Goal: Entertainment & Leisure: Consume media (video, audio)

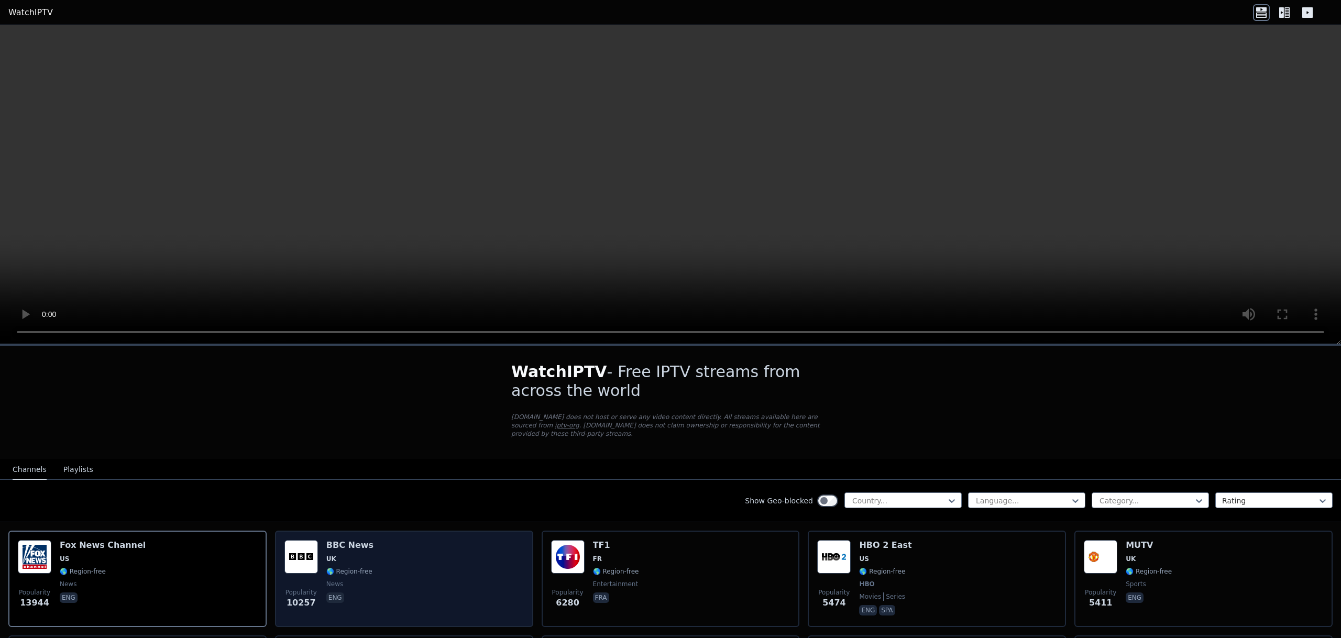
click at [417, 586] on div "Popularity 10257 BBC News UK 🌎 Region-free news eng" at bounding box center [403, 579] width 239 height 78
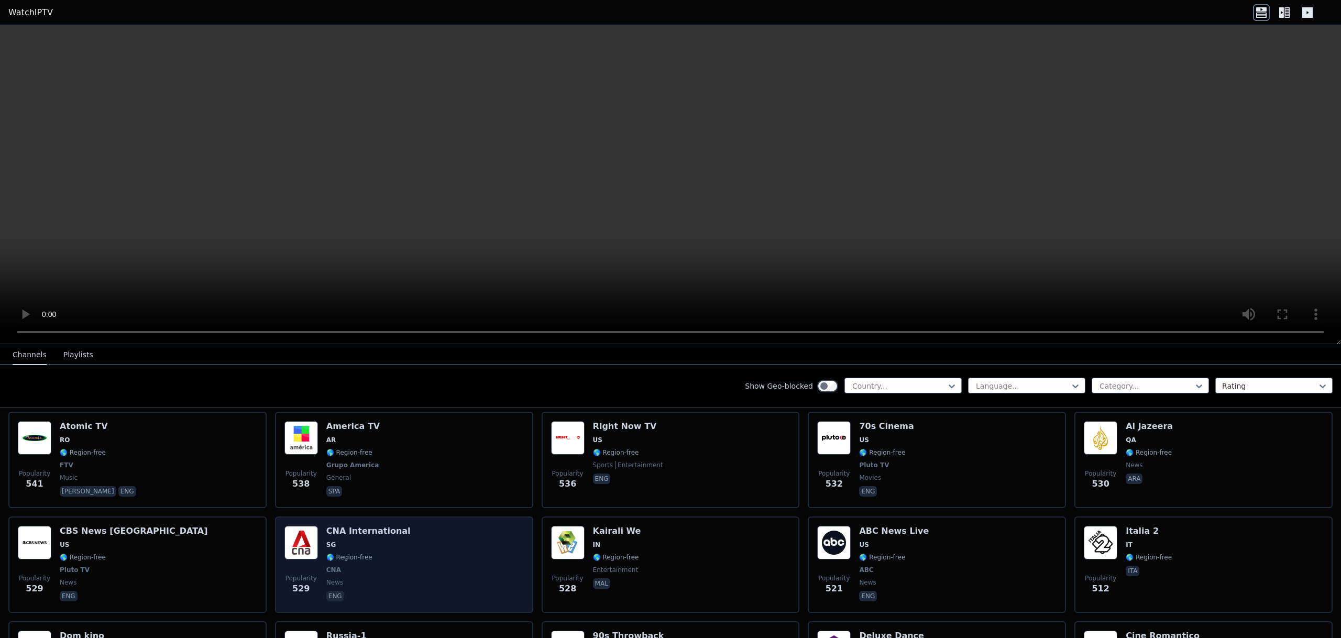
scroll to position [2756, 0]
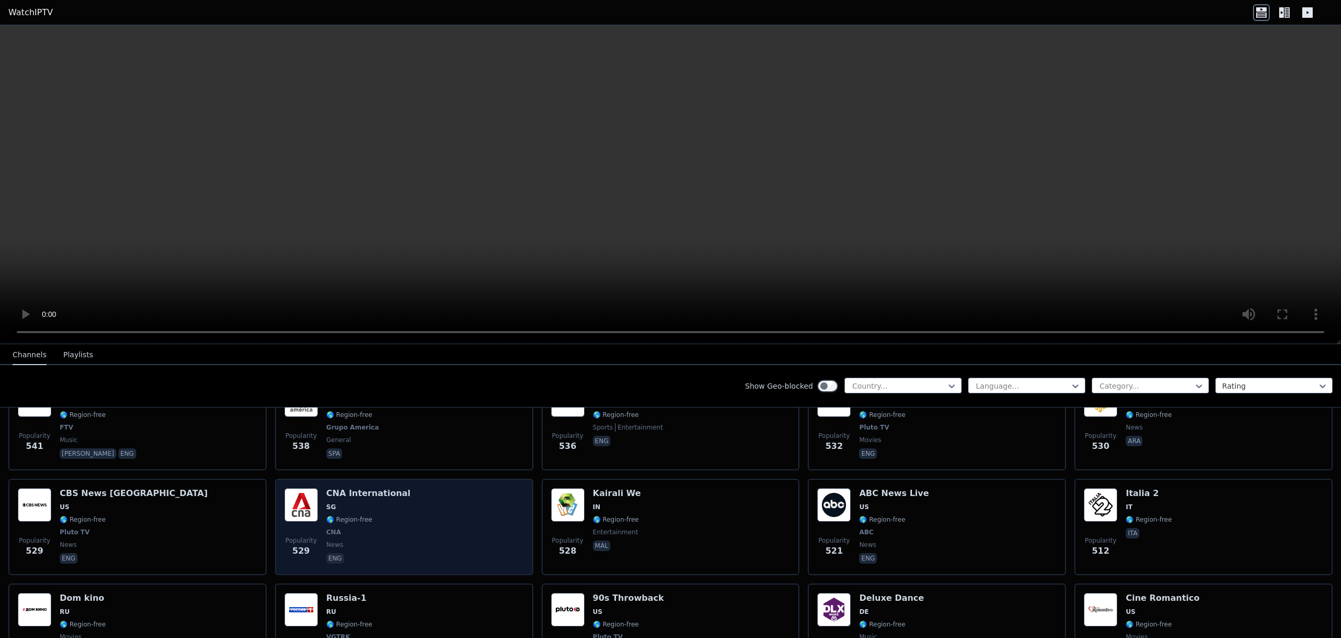
click at [425, 543] on div "Popularity 529 CNA International SG 🌎 Region-free CNA news eng" at bounding box center [403, 527] width 239 height 78
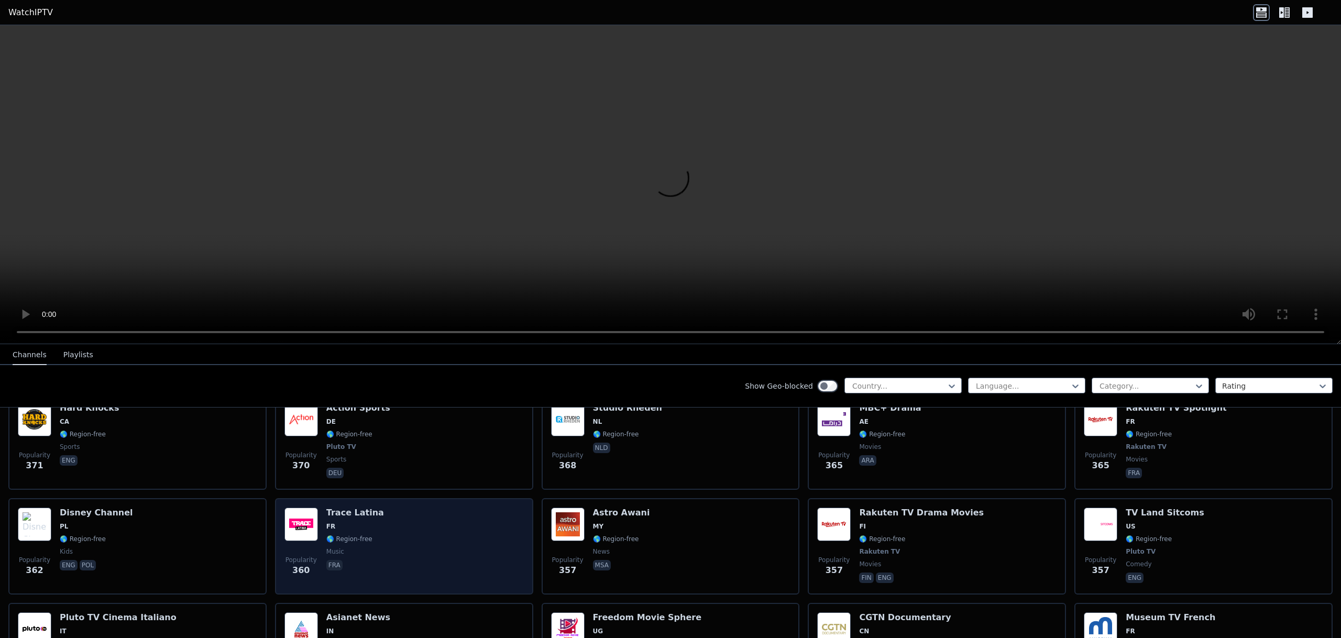
scroll to position [4199, 0]
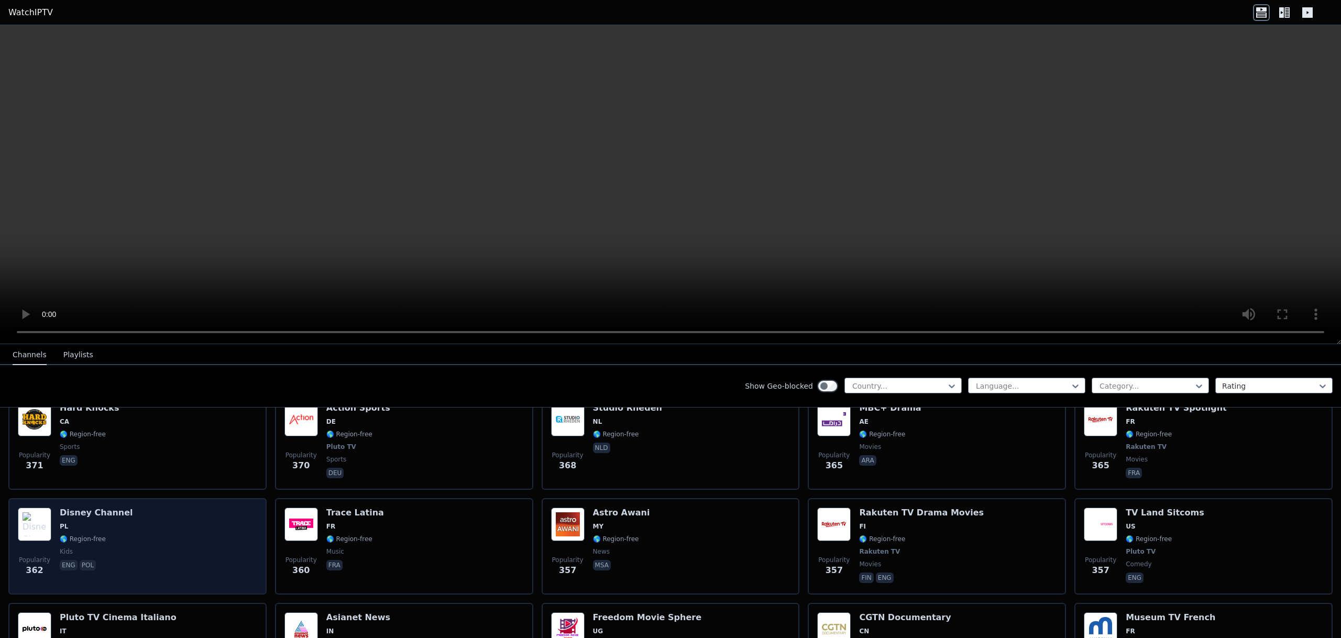
click at [143, 527] on div "Popularity 362 Disney Channel PL 🌎 Region-free kids eng pol" at bounding box center [137, 546] width 239 height 78
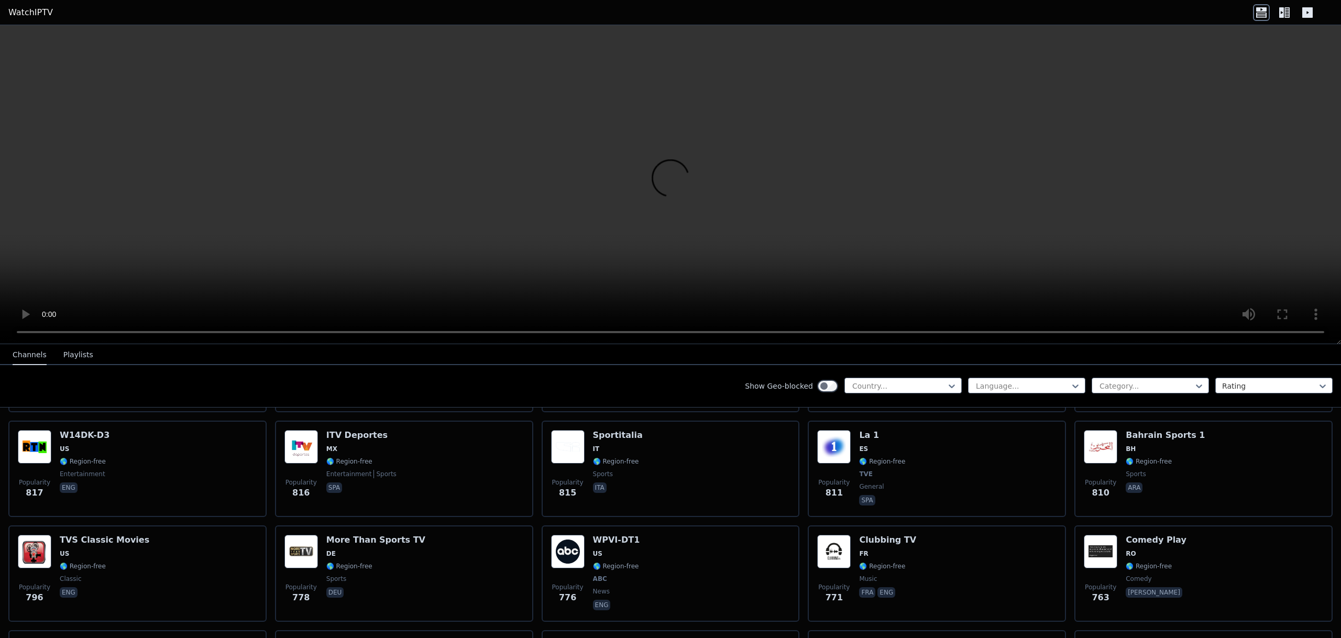
scroll to position [1403, 0]
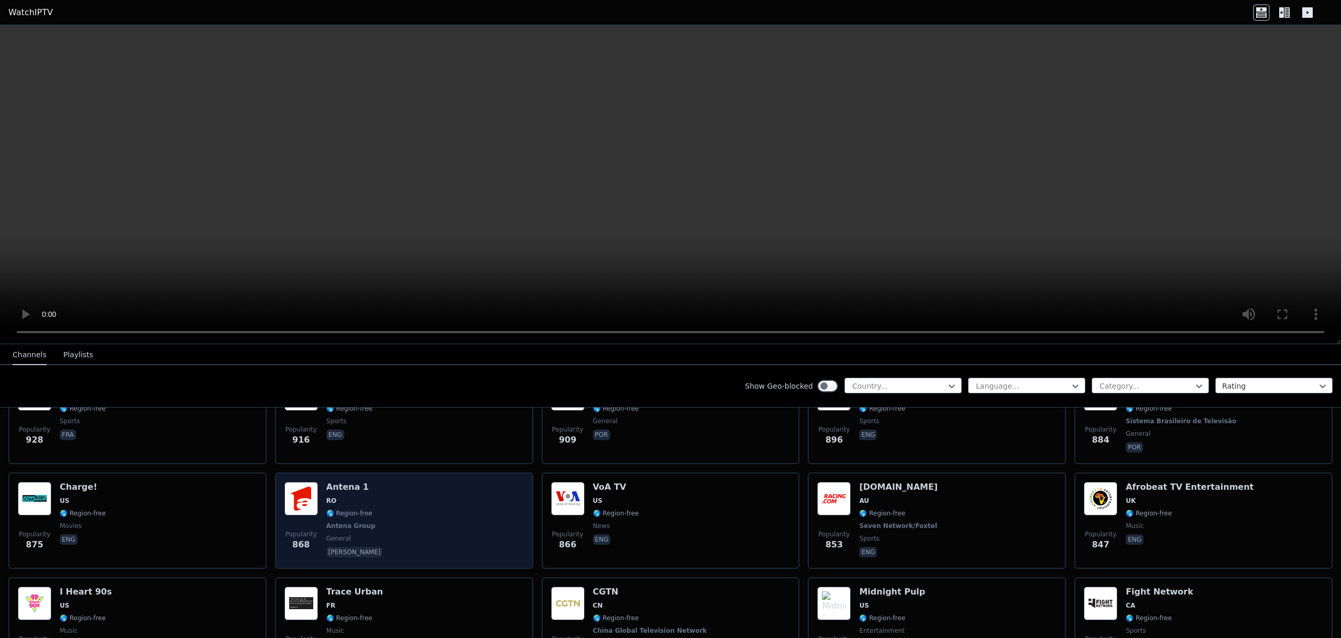
click at [504, 515] on div "Popularity 868 Antena 1 RO 🌎 Region-free Antena Group general [PERSON_NAME]" at bounding box center [403, 521] width 239 height 78
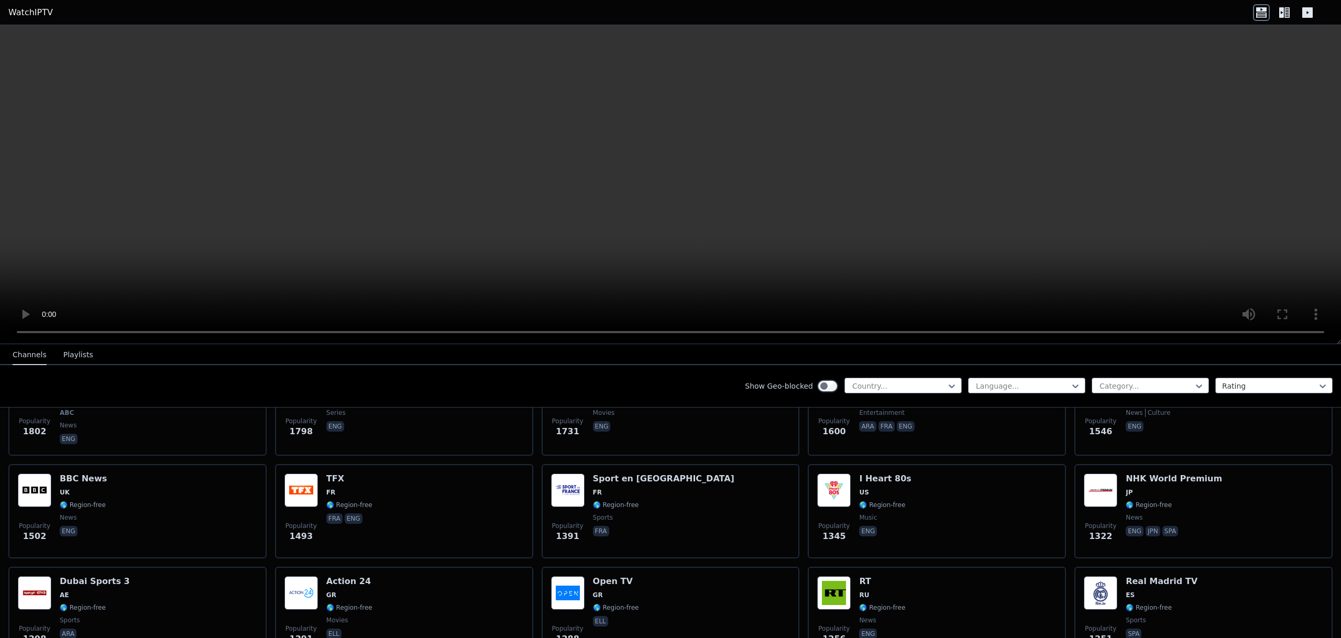
scroll to position [488, 0]
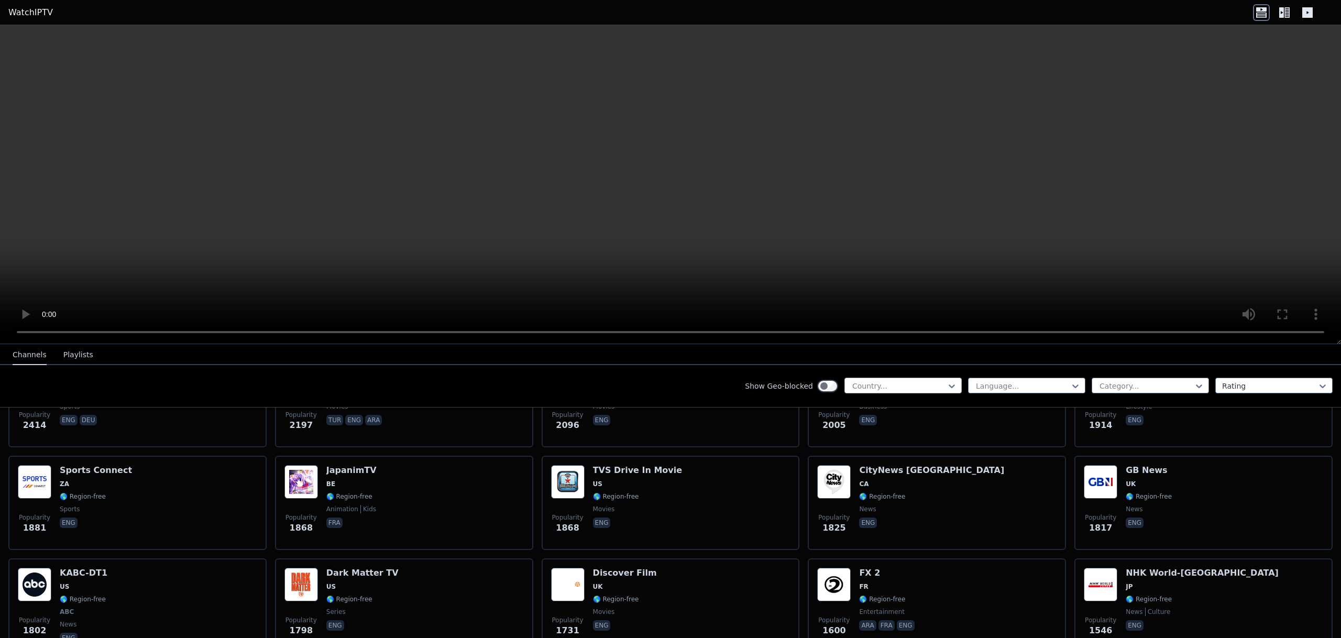
click at [934, 383] on div at bounding box center [898, 386] width 95 height 10
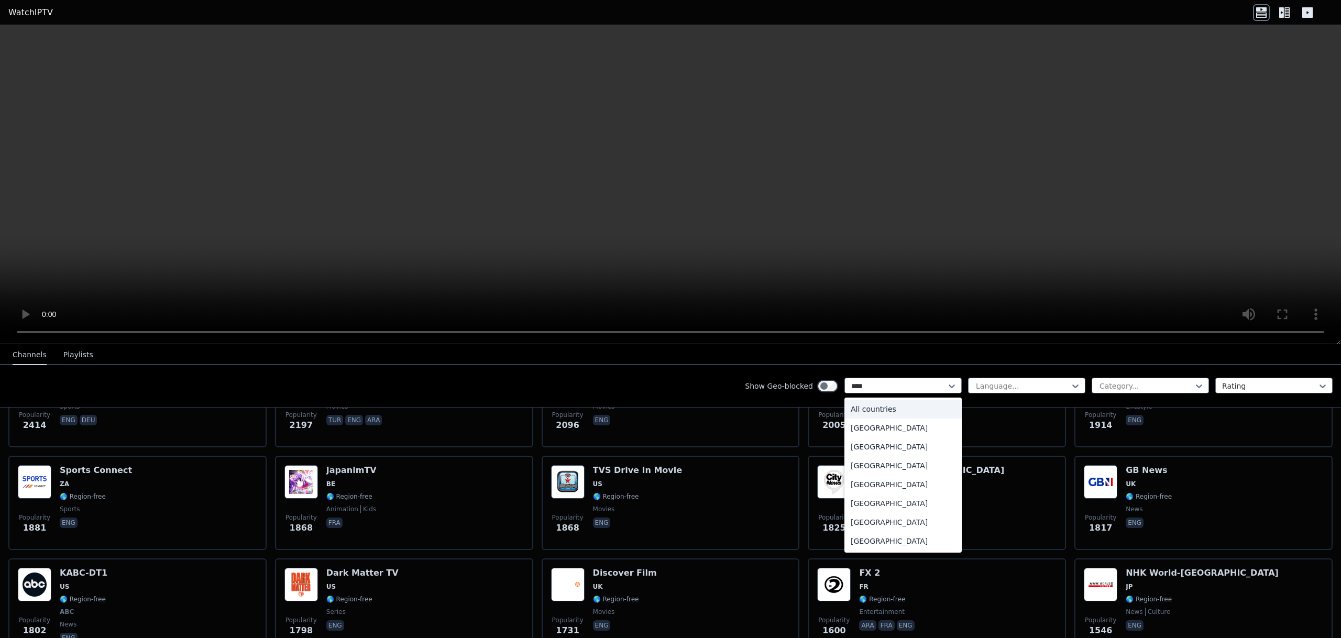
type input "*****"
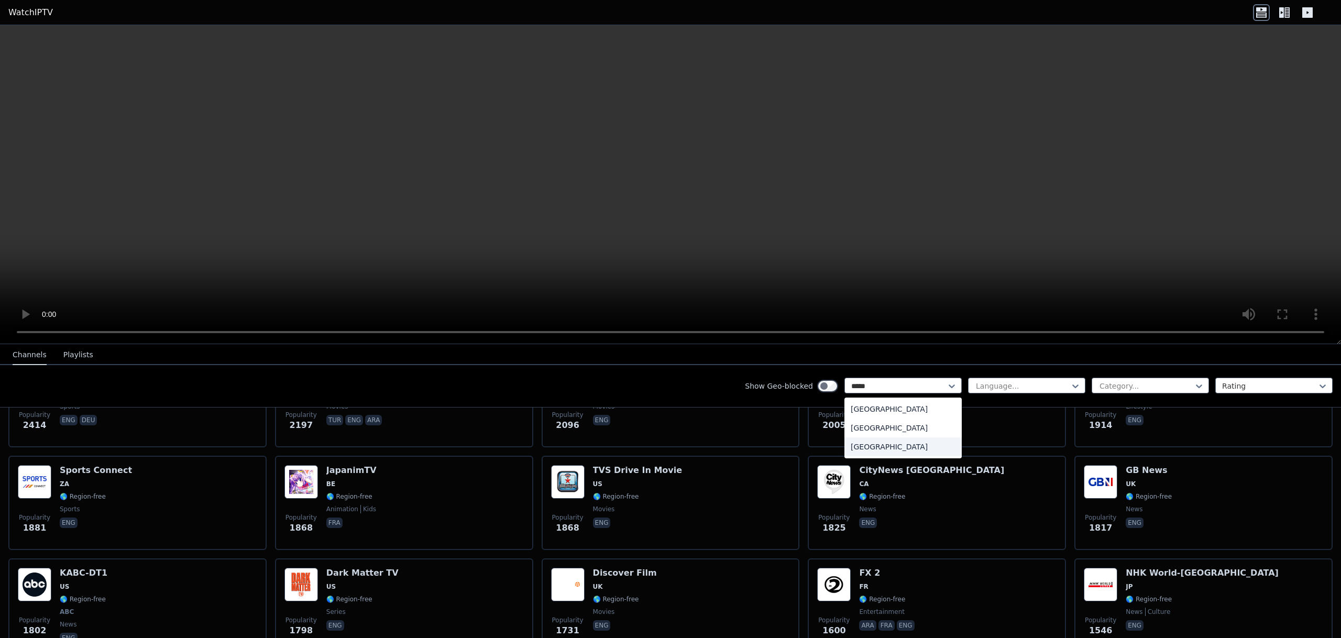
click at [924, 444] on div "[GEOGRAPHIC_DATA]" at bounding box center [902, 446] width 117 height 19
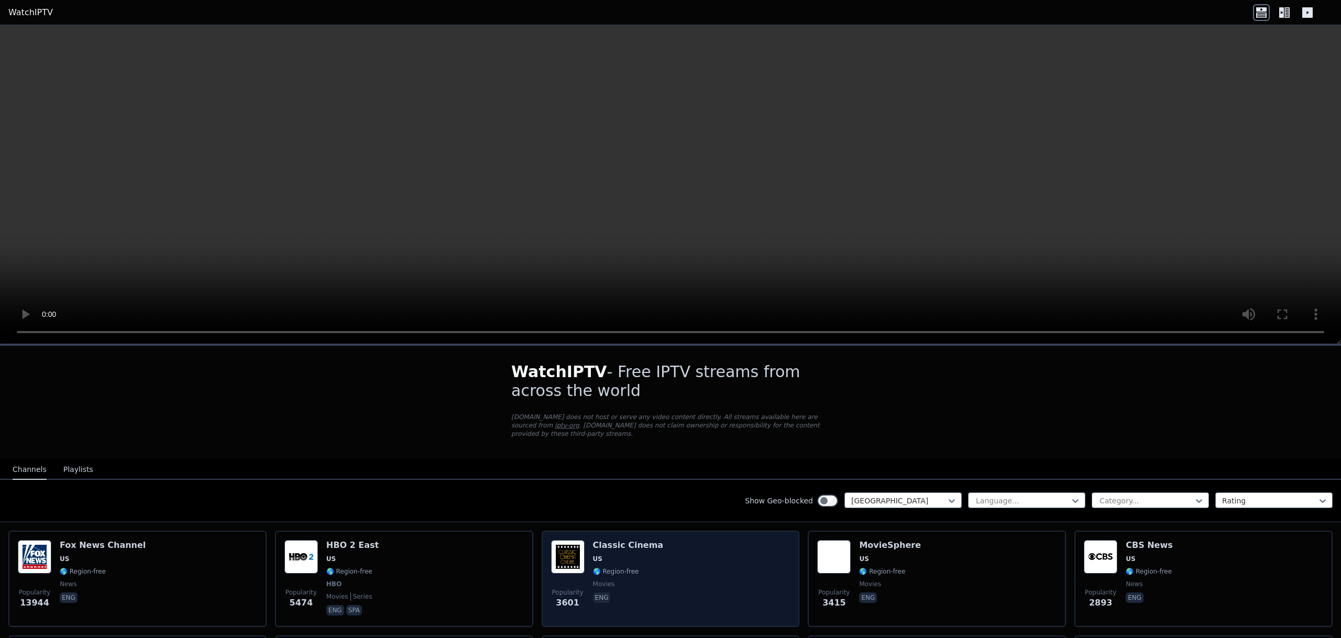
scroll to position [50, 0]
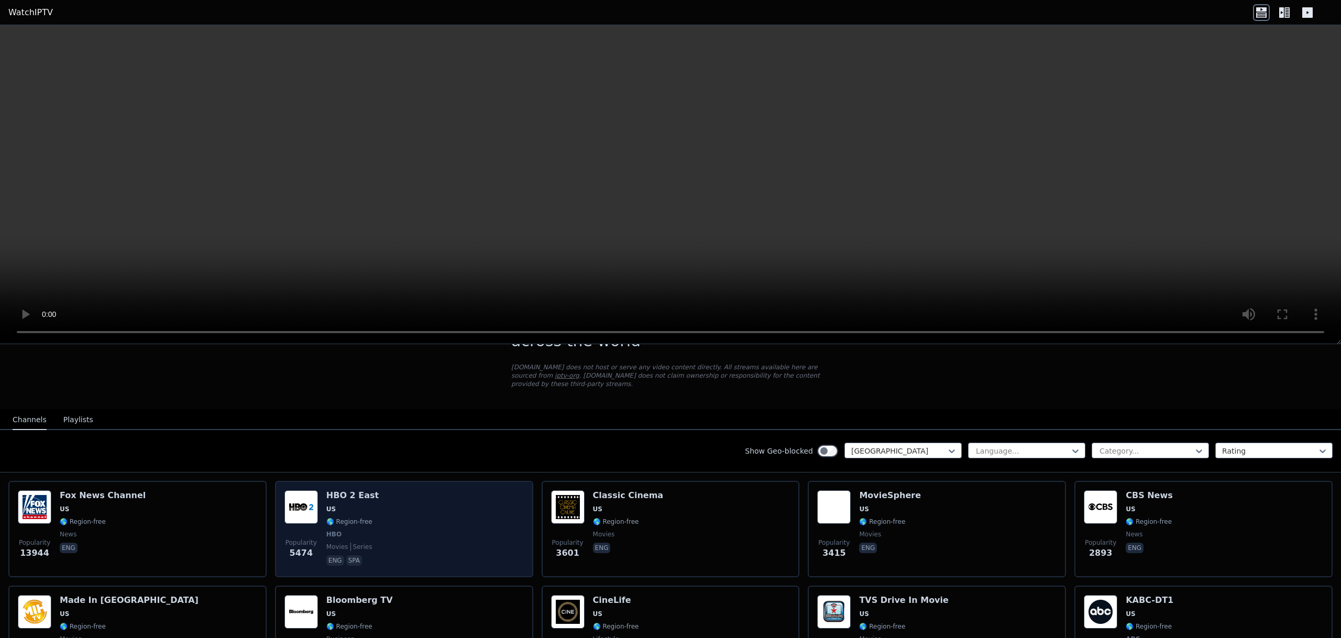
click at [427, 518] on div "Popularity 5474 HBO 2 East US 🌎 Region-free HBO movies series eng spa" at bounding box center [403, 529] width 239 height 78
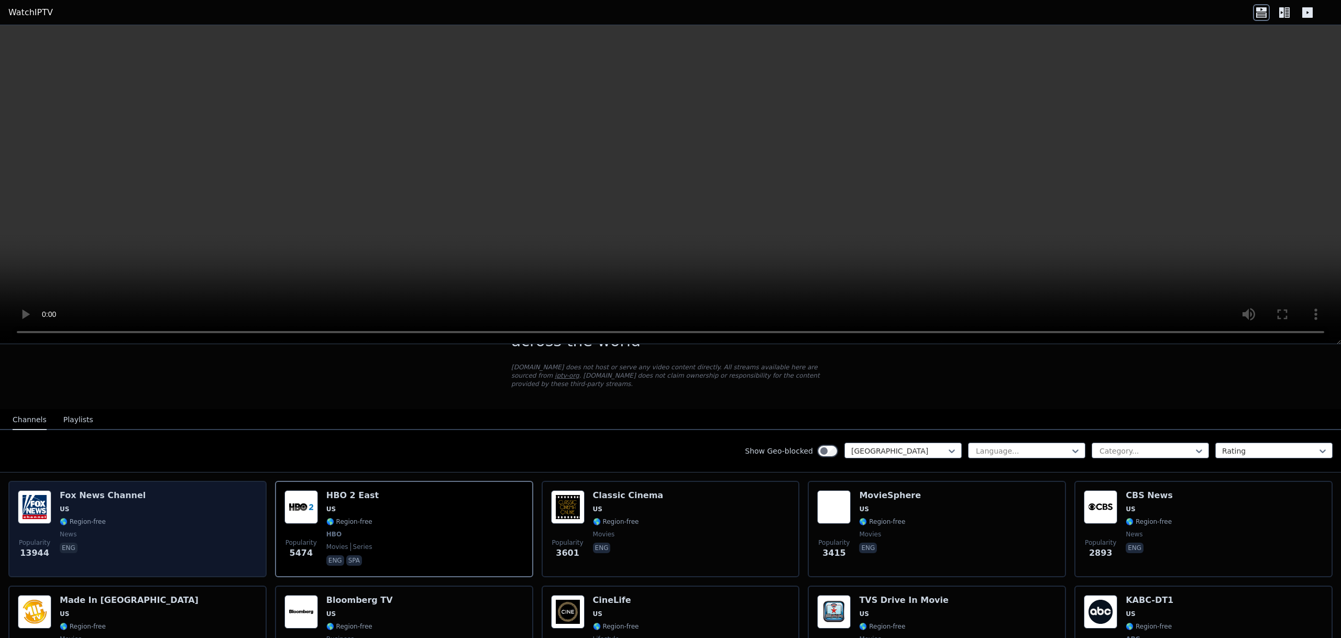
click at [138, 538] on div "Popularity 13944 [PERSON_NAME] US 🌎 Region-free news eng" at bounding box center [137, 529] width 239 height 78
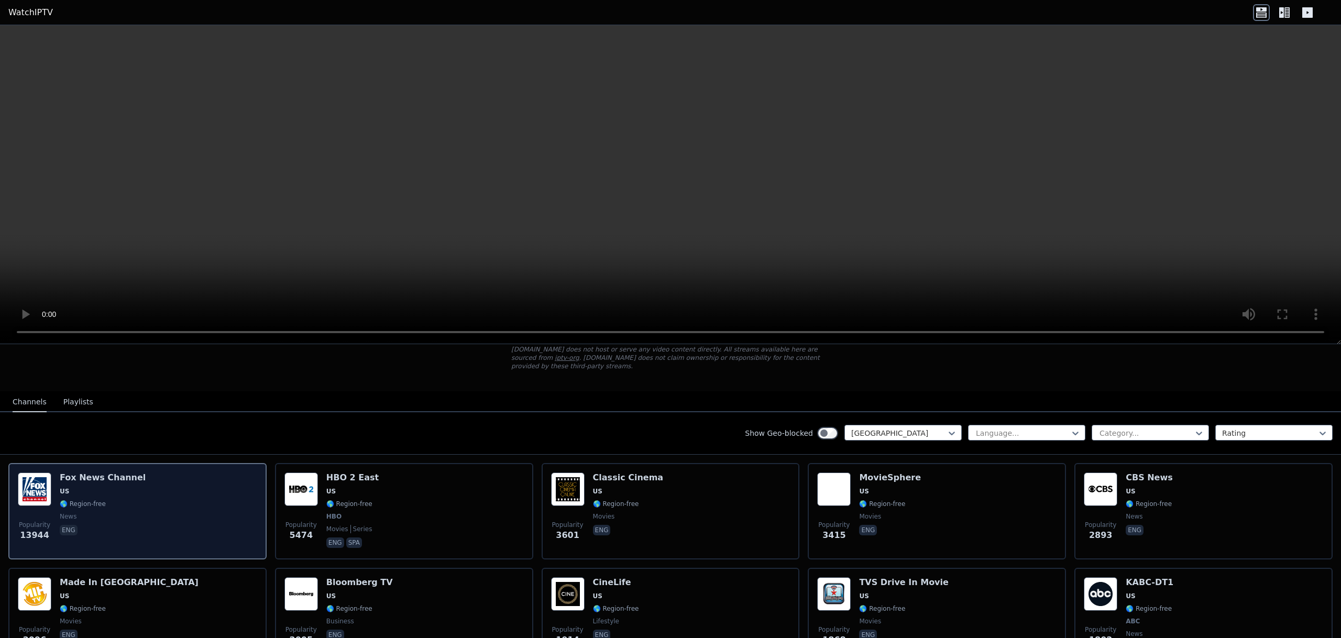
scroll to position [70, 0]
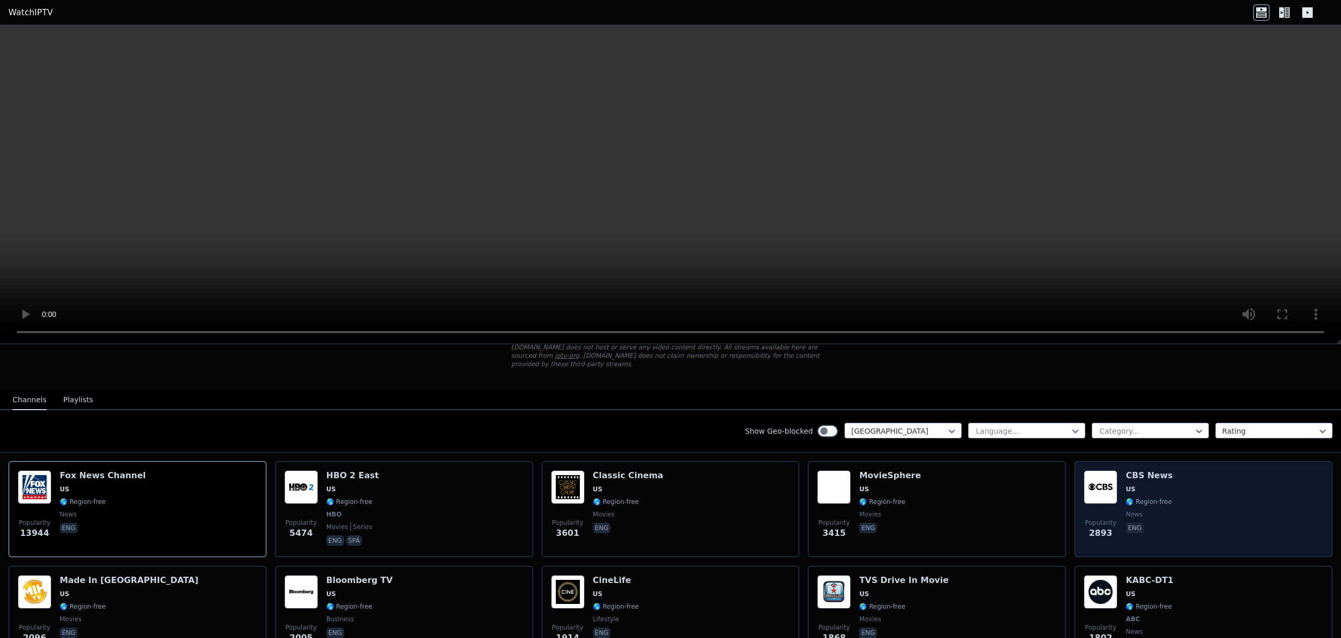
click at [1116, 496] on div "Popularity 2893 CBS News US 🌎 Region-free news eng" at bounding box center [1202, 509] width 239 height 78
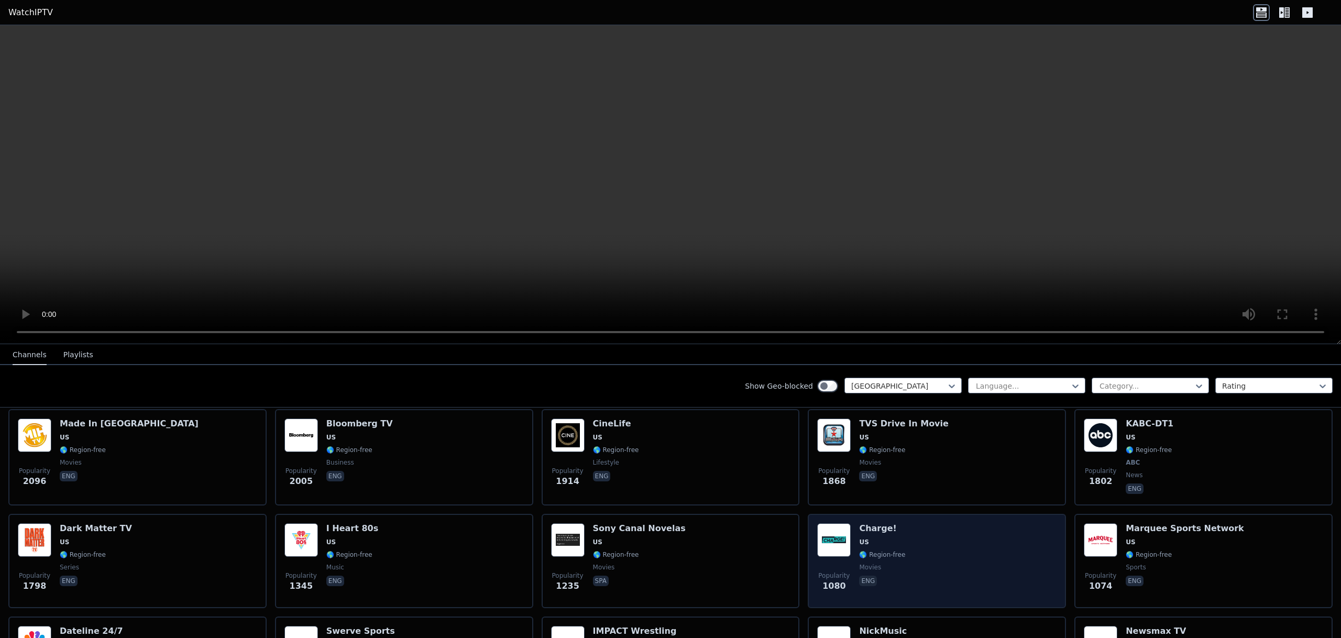
scroll to position [249, 0]
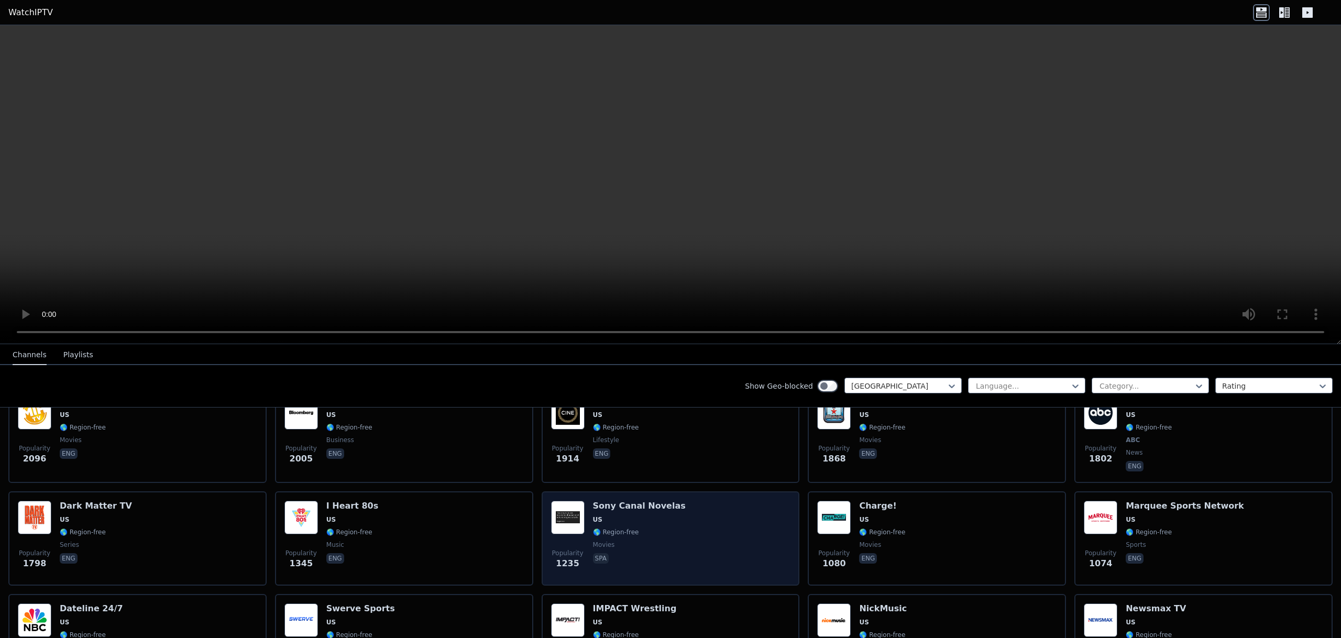
click at [597, 527] on div "Sony Canal Novelas US 🌎 Region-free movies spa" at bounding box center [639, 538] width 93 height 75
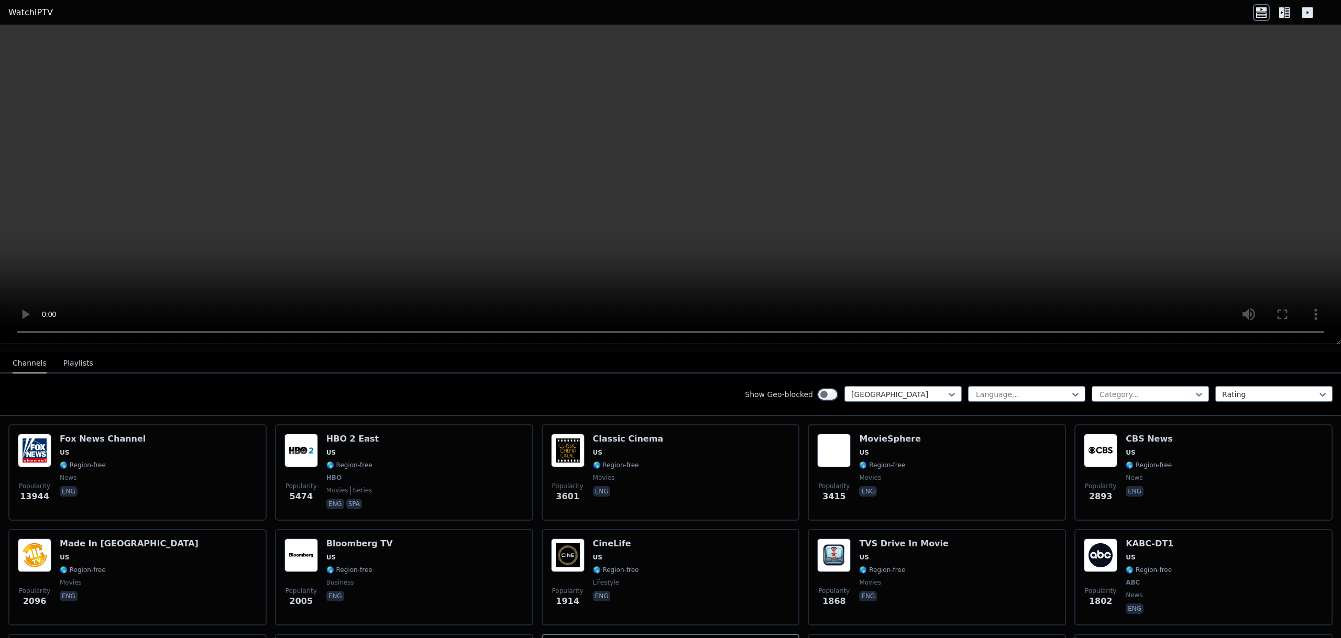
scroll to position [0, 0]
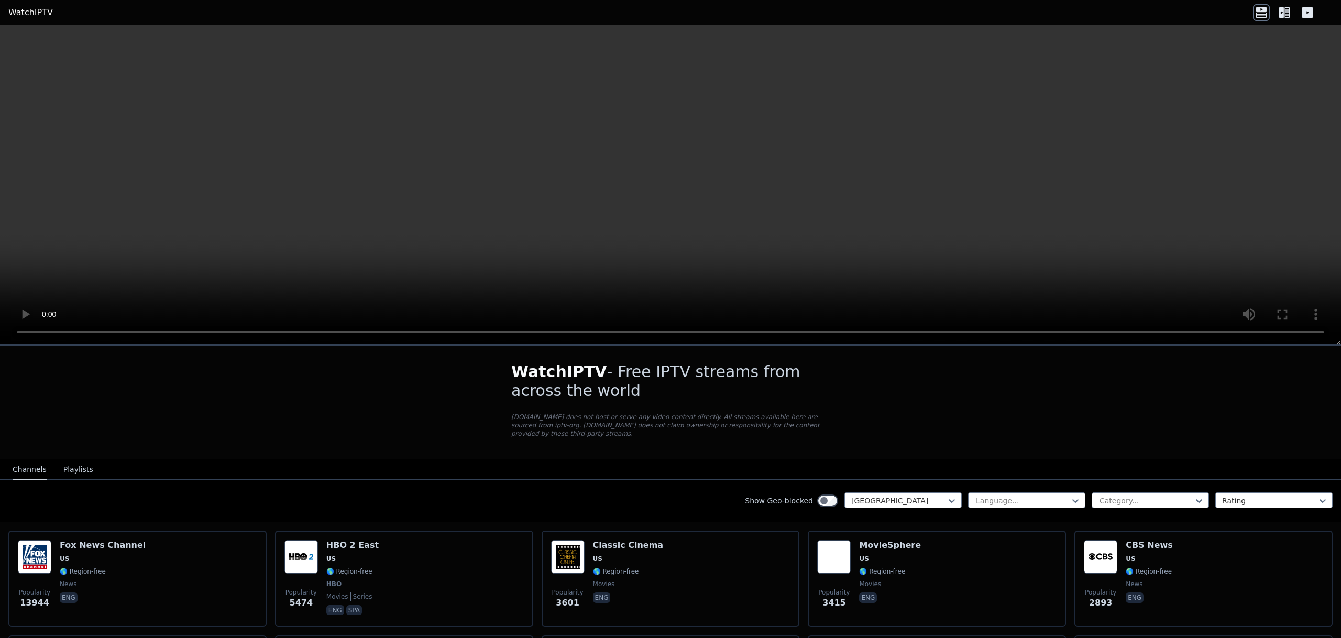
click at [555, 427] on link "iptv-org" at bounding box center [567, 425] width 25 height 7
